Goal: Check status: Check status

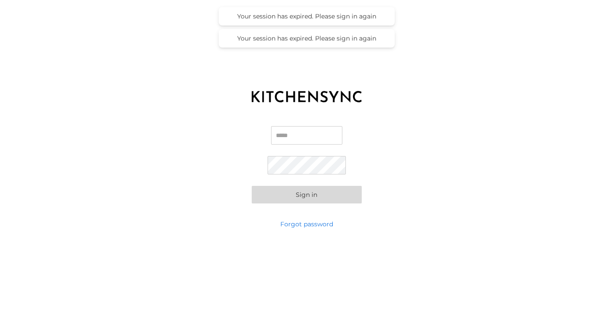
click at [299, 139] on input "Email" at bounding box center [306, 135] width 71 height 18
type input "**********"
click at [252, 186] on button "Sign in" at bounding box center [307, 195] width 110 height 18
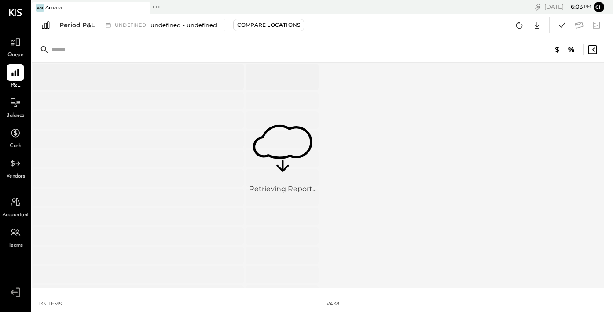
click at [286, 141] on icon at bounding box center [282, 142] width 59 height 34
